Goal: Task Accomplishment & Management: Use online tool/utility

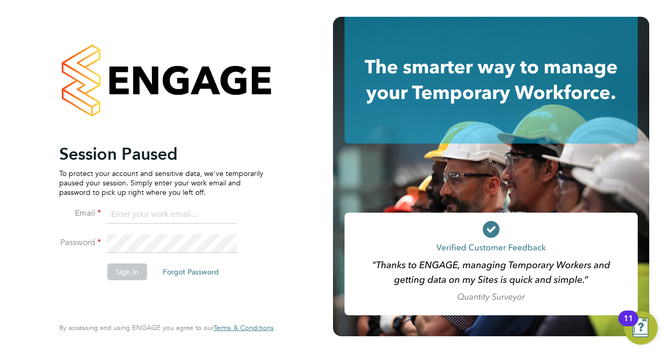
type input "[EMAIL_ADDRESS][DOMAIN_NAME]"
click at [87, 279] on li "Sign In Forgot Password" at bounding box center [161, 276] width 204 height 27
click at [122, 268] on button "Sign In" at bounding box center [127, 271] width 40 height 17
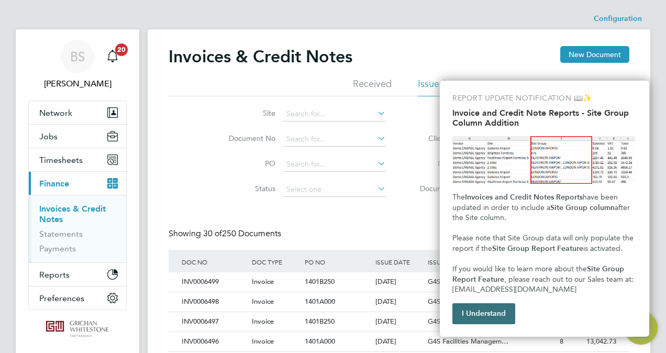
click at [481, 311] on button "I Understand" at bounding box center [483, 313] width 63 height 21
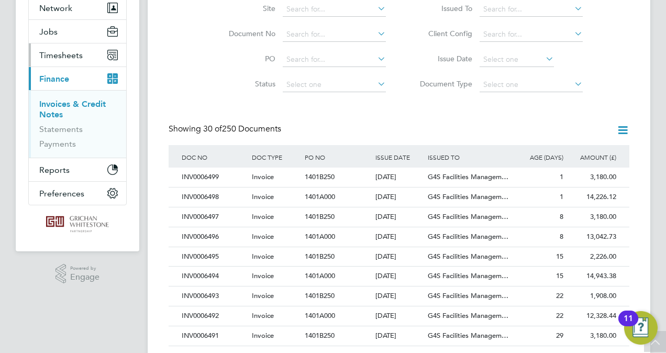
click at [58, 57] on span "Timesheets" at bounding box center [60, 55] width 43 height 10
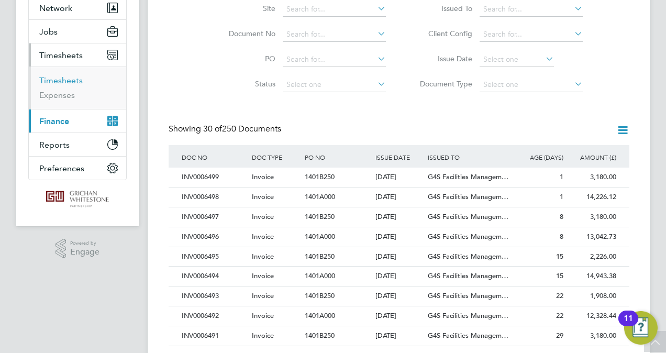
click at [58, 82] on link "Timesheets" at bounding box center [60, 80] width 43 height 10
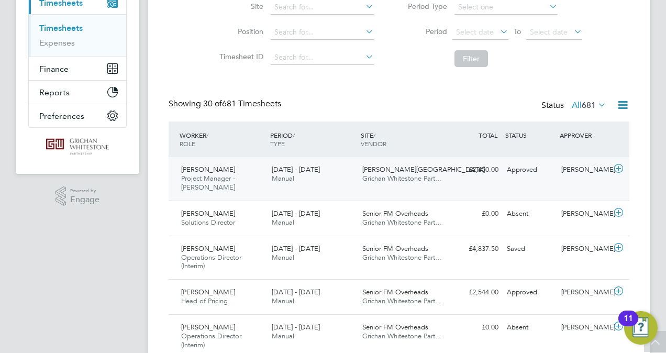
click at [241, 172] on div "Richard Cotterill Project Manager - Churchill 15 - 21 Sep 2025" at bounding box center [222, 178] width 91 height 35
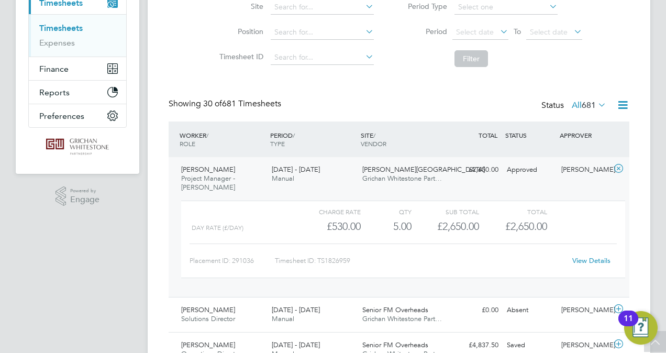
click at [219, 172] on span "Richard Cotterill" at bounding box center [208, 169] width 54 height 9
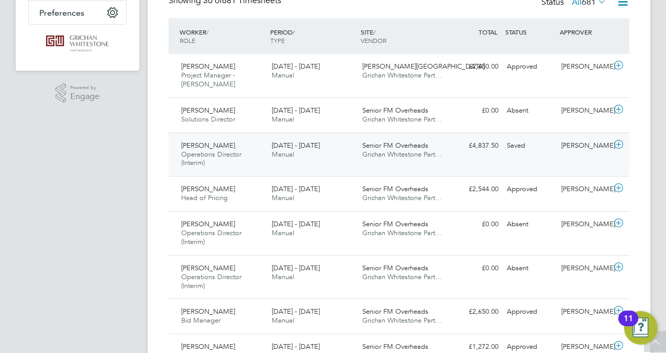
scroll to position [262, 0]
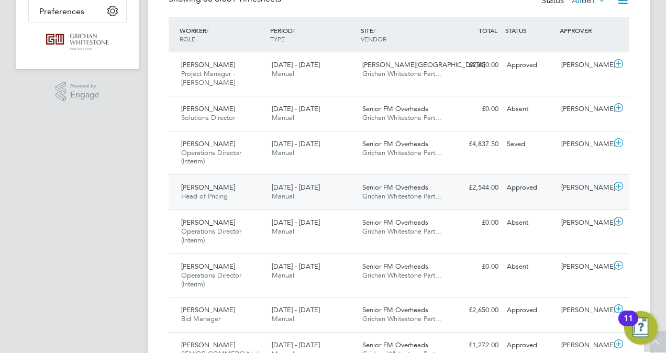
click at [232, 187] on div "Alan Sawyer Head of Pricing 15 - 21 Sep 2025" at bounding box center [222, 192] width 91 height 26
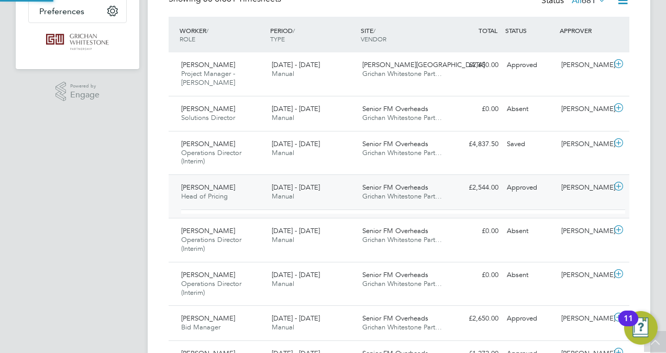
scroll to position [17, 102]
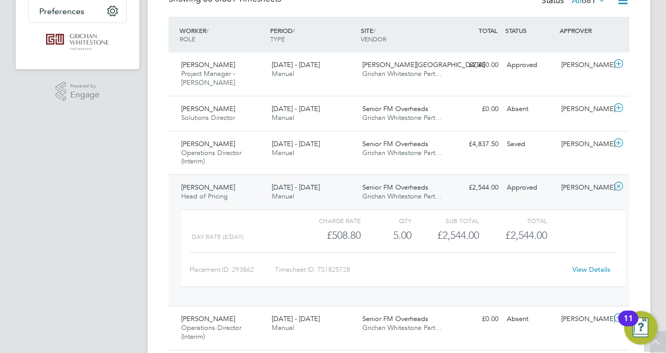
click at [226, 187] on div "Alan Sawyer Head of Pricing 15 - 21 Sep 2025" at bounding box center [222, 192] width 91 height 26
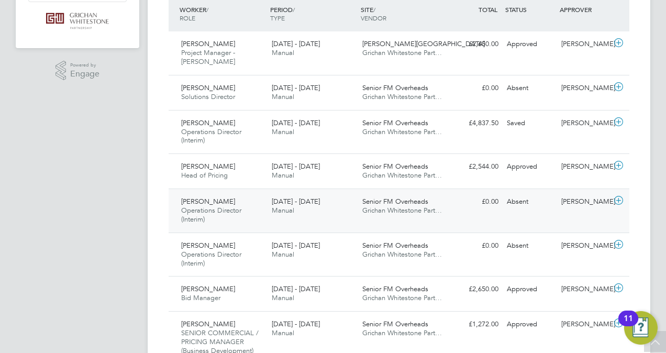
scroll to position [314, 0]
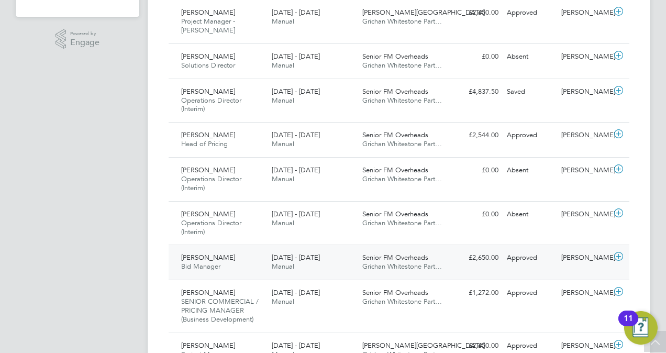
click at [235, 260] on span "Thomas Neil Spotswood" at bounding box center [208, 257] width 54 height 9
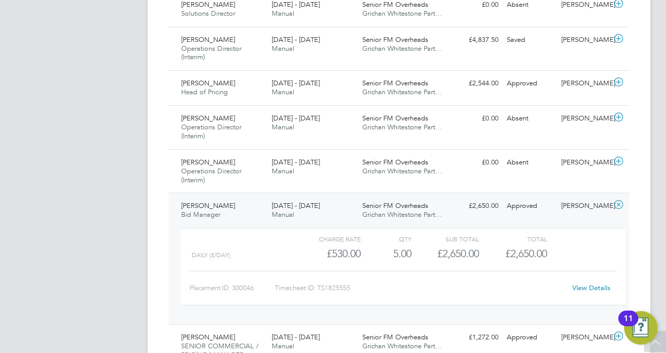
scroll to position [366, 0]
